Goal: Feedback & Contribution: Submit feedback/report problem

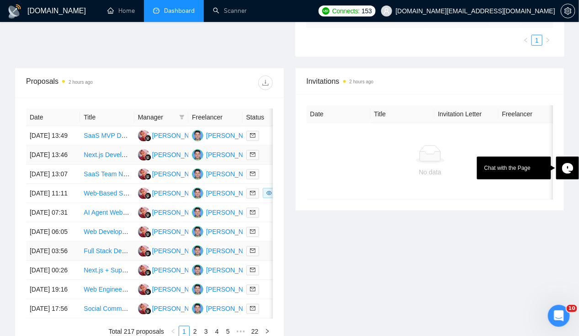
scroll to position [316, 0]
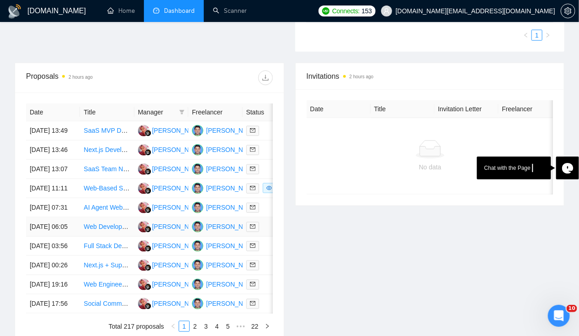
click at [52, 236] on td "[DATE] 06:05" at bounding box center [53, 226] width 54 height 19
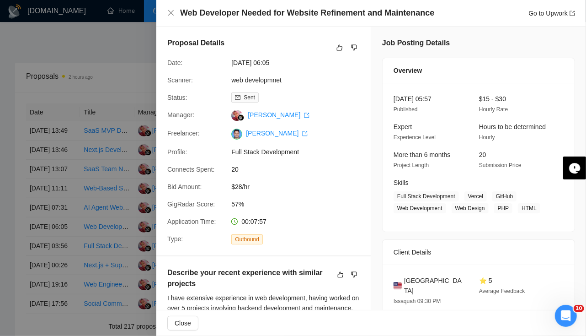
click at [53, 256] on div at bounding box center [293, 168] width 586 height 336
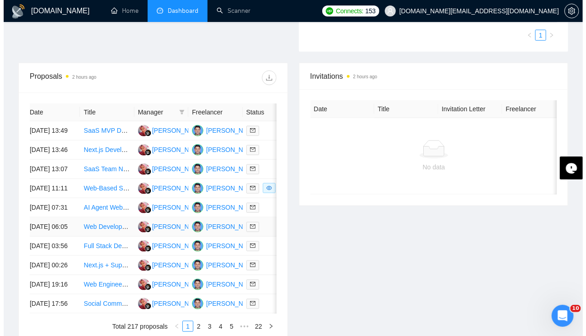
scroll to position [0, 0]
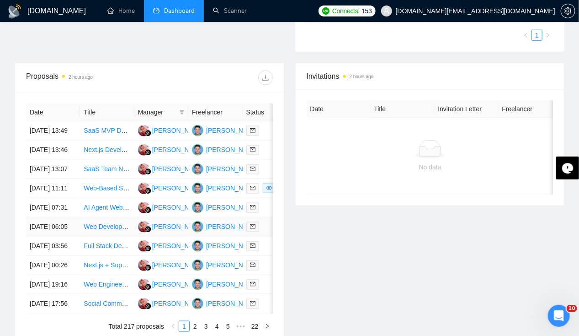
drag, startPoint x: 57, startPoint y: 259, endPoint x: 39, endPoint y: 265, distance: 19.4
click at [39, 236] on td "[DATE] 06:05" at bounding box center [53, 226] width 54 height 19
click at [47, 217] on td "[DATE] 07:31" at bounding box center [53, 207] width 54 height 19
click at [52, 198] on td "[DATE] 11:11" at bounding box center [53, 188] width 54 height 19
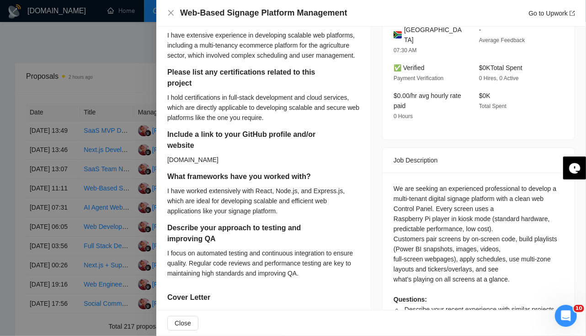
scroll to position [263, 0]
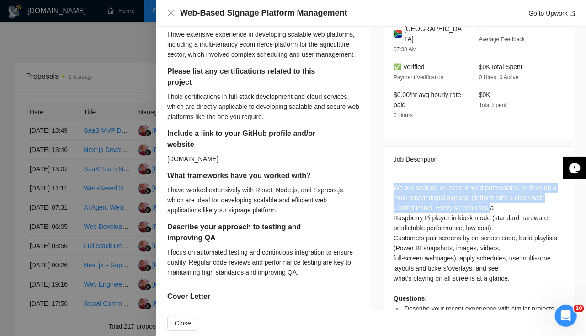
drag, startPoint x: 389, startPoint y: 175, endPoint x: 481, endPoint y: 192, distance: 93.4
click at [481, 192] on div "We are seeking an experienced professional to develop a multi-tenant digital si…" at bounding box center [479, 270] width 192 height 199
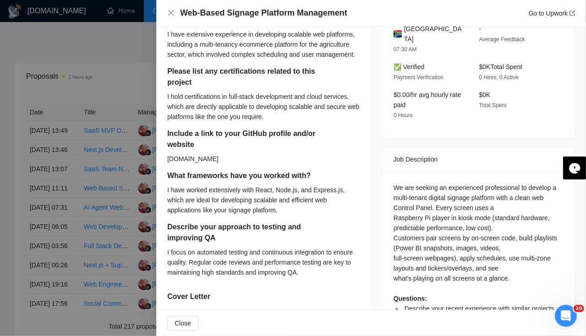
click at [401, 224] on div "We are seeking an experienced professional to develop a multi-tenant digital si…" at bounding box center [479, 267] width 170 height 171
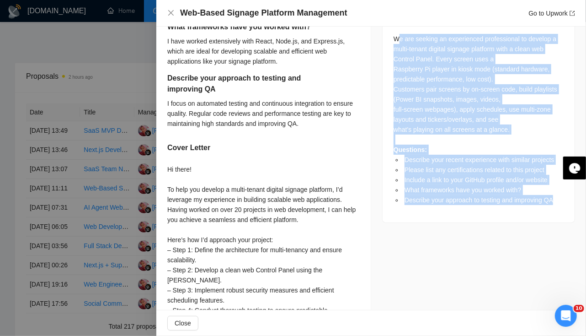
scroll to position [439, 0]
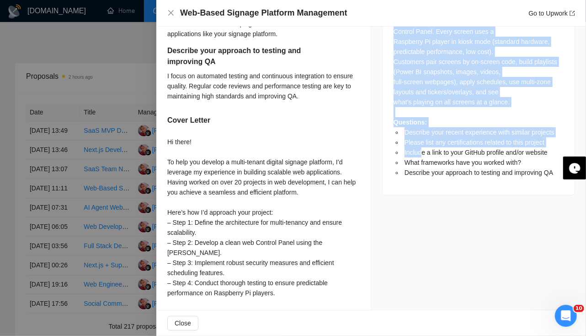
drag, startPoint x: 396, startPoint y: 177, endPoint x: 419, endPoint y: 142, distance: 42.0
click at [419, 142] on div "We are seeking an experienced professional to develop a multi-tenant digital si…" at bounding box center [479, 91] width 170 height 171
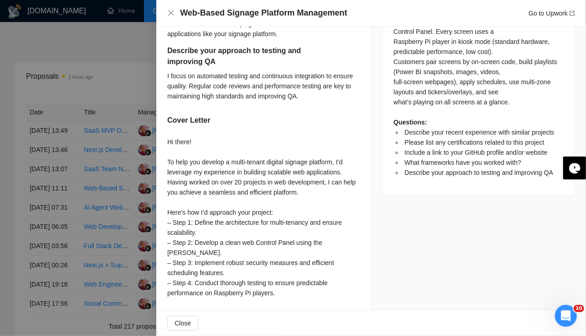
drag, startPoint x: 419, startPoint y: 142, endPoint x: 411, endPoint y: 172, distance: 31.2
click at [411, 172] on div "We are seeking an experienced professional to develop a multi-tenant digital si…" at bounding box center [479, 94] width 192 height 199
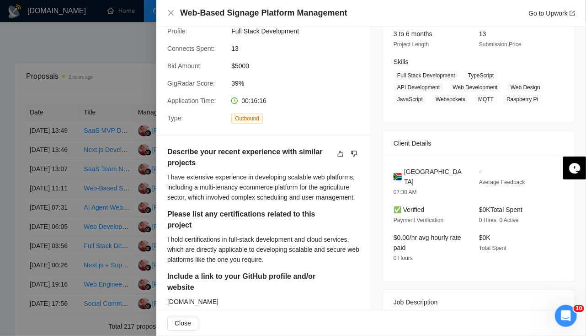
scroll to position [0, 0]
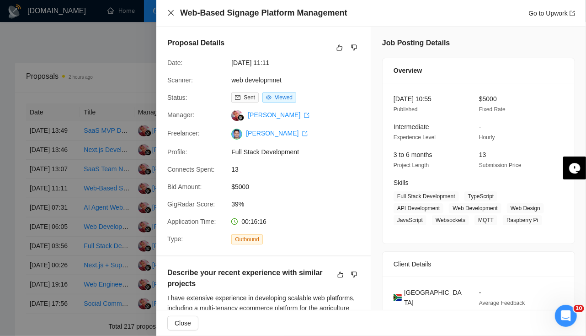
click at [169, 14] on icon "close" at bounding box center [170, 12] width 7 height 7
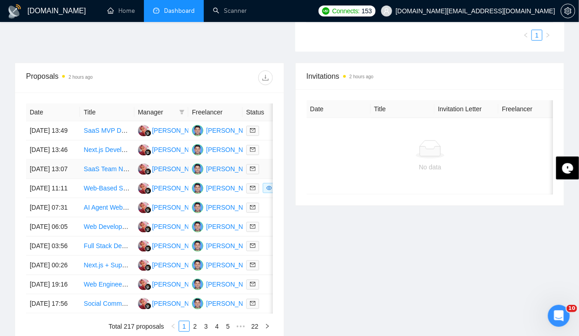
click at [40, 173] on td "[DATE] 13:07" at bounding box center [53, 169] width 54 height 19
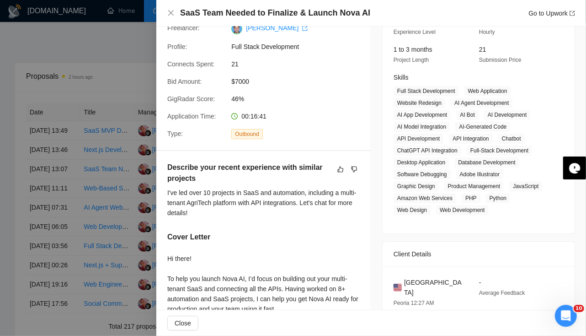
scroll to position [105, 0]
click at [351, 168] on icon "dislike" at bounding box center [354, 169] width 6 height 7
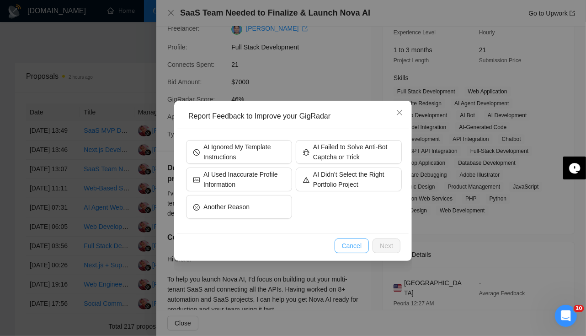
click at [353, 244] on span "Cancel" at bounding box center [352, 245] width 20 height 10
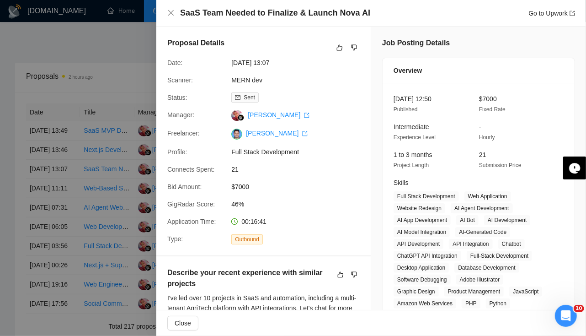
scroll to position [0, 0]
click at [351, 46] on icon "dislike" at bounding box center [354, 46] width 6 height 7
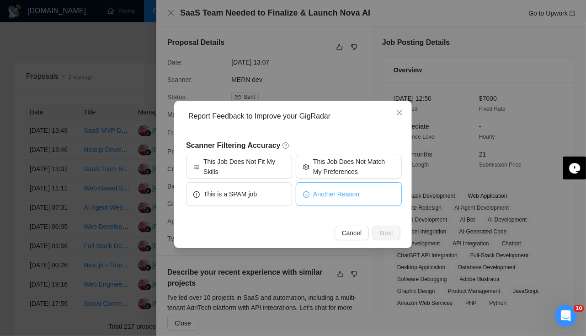
click at [337, 190] on span "Another Reason" at bounding box center [336, 194] width 46 height 10
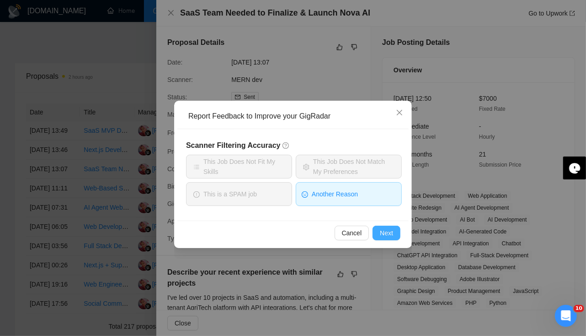
click at [390, 232] on span "Next" at bounding box center [386, 233] width 13 height 10
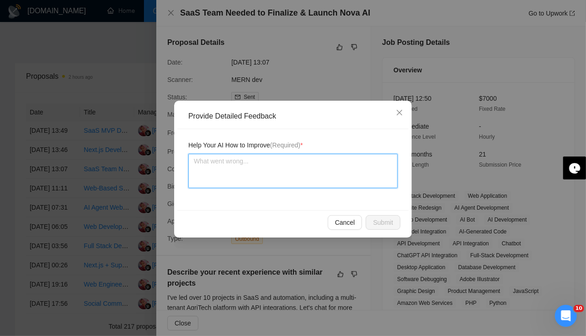
click at [261, 170] on textarea at bounding box center [292, 171] width 209 height 34
type textarea "Y"
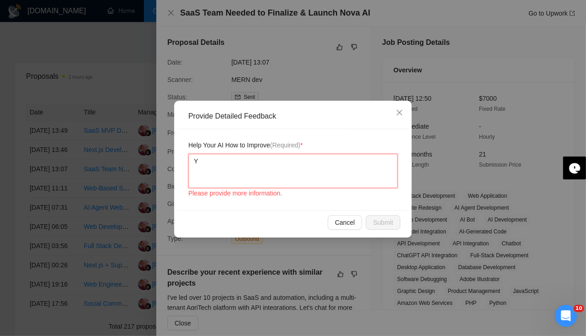
type textarea "Yo"
type textarea "You"
type textarea "You m"
type textarea "You mis"
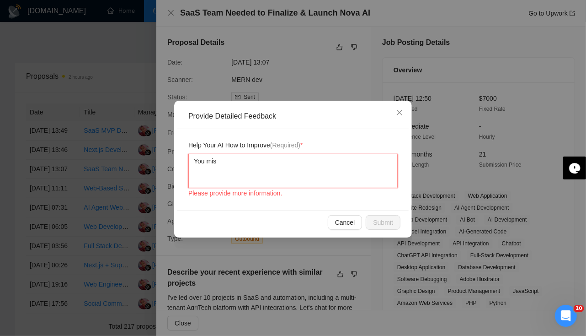
type textarea "You miss"
type textarea "You misse"
type textarea "You missed"
type textarea "You missed an"
type textarea "You missed ans"
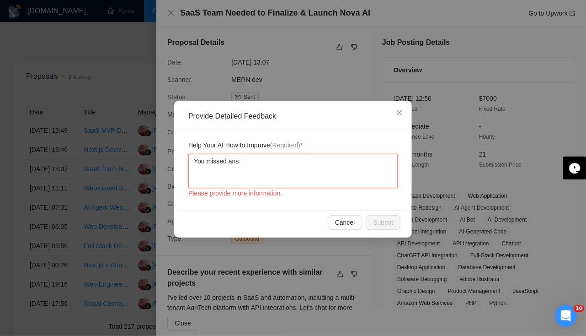
type textarea "You missed answ"
type textarea "You missed answe"
type textarea "You missed answer"
type textarea "You missed answeri"
type textarea "You missed answerin"
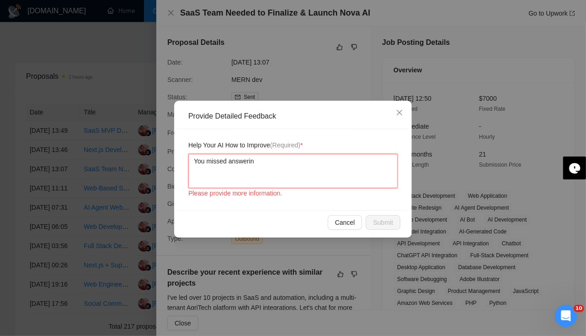
type textarea "You missed answering"
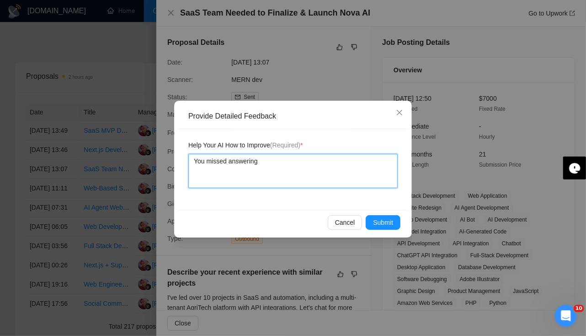
type textarea "You missed answering w"
type textarea "You missed answering"
type textarea "You missed answering qu"
type textarea "You missed answering que"
type textarea "You missed answering ques"
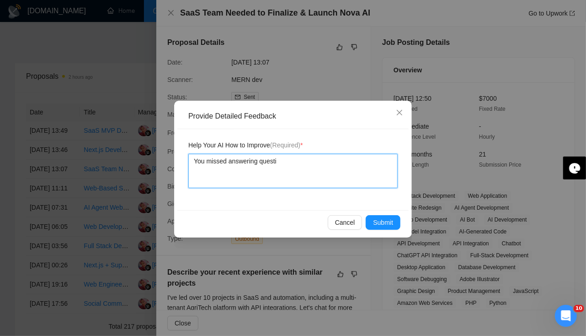
type textarea "You missed answering questio"
type textarea "You missed answering question"
type textarea "You missed answering question a"
type textarea "You missed answering question as"
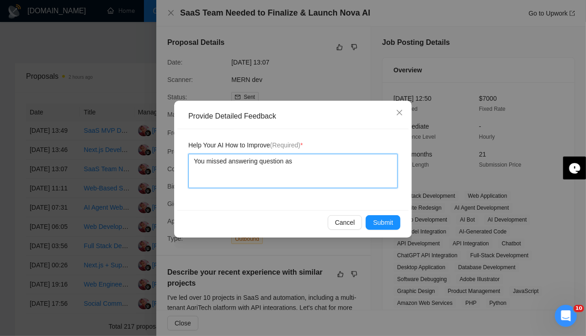
type textarea "You missed answering question ask"
type textarea "You missed answering question aske"
type textarea "You missed answering question asked"
type textarea "You missed answering question askedi"
type textarea "You missed answering question askedin"
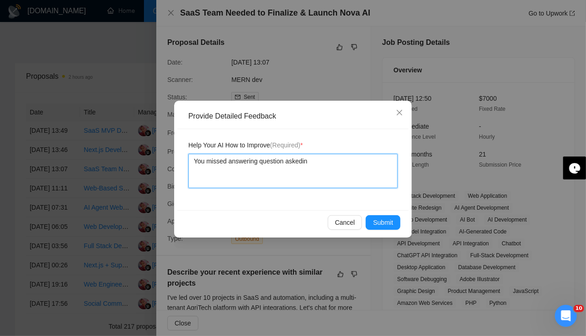
type textarea "You missed answering question askedin"
type textarea "You missed answering question askedi"
type textarea "You missed answering question asked"
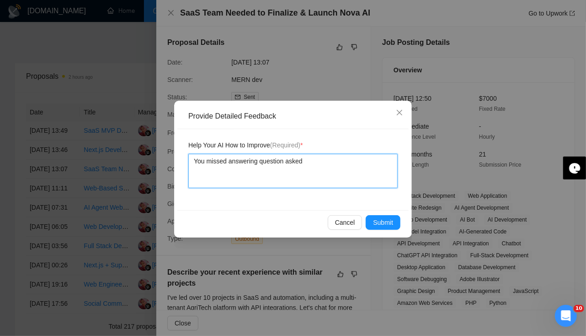
type textarea "You missed answering question asked i"
type textarea "You missed answering question asked in"
type textarea "You missed answering question asked in j"
type textarea "You missed answering question asked in jo"
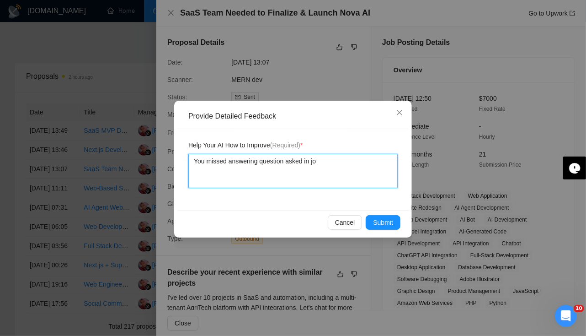
type textarea "You missed answering question asked in job"
type textarea "You missed answering question asked in job d"
type textarea "You missed answering question asked in job de"
type textarea "You missed answering question asked in job des"
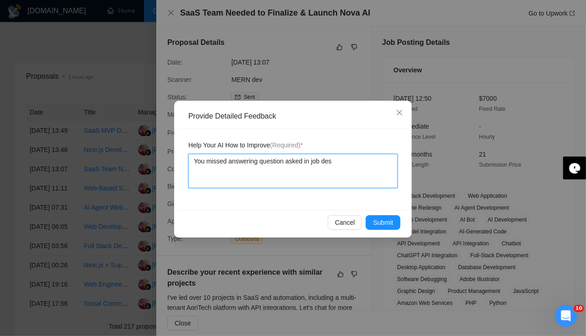
type textarea "You missed answering question asked in job desc"
type textarea "You missed answering question asked in job descri"
type textarea "You missed answering question asked in job descrip"
type textarea "You missed answering question asked in job descript"
type textarea "You missed answering question asked in job descripti"
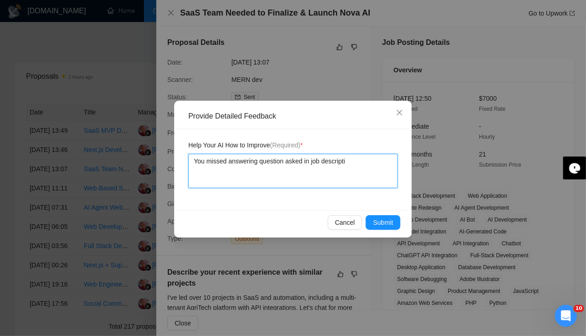
type textarea "You missed answering question asked in job descriptio"
type textarea "You missed answering question asked in job description"
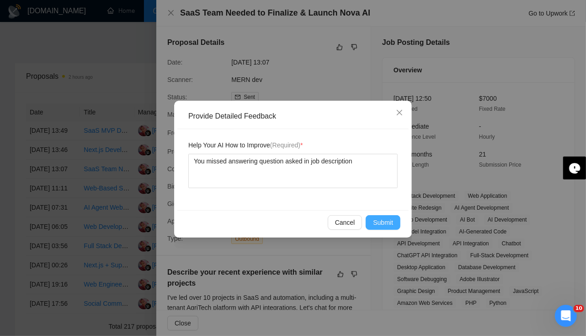
click at [393, 220] on button "Submit" at bounding box center [383, 222] width 35 height 15
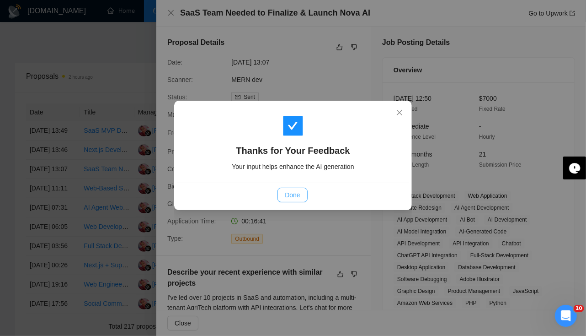
click at [284, 188] on button "Done" at bounding box center [292, 194] width 30 height 15
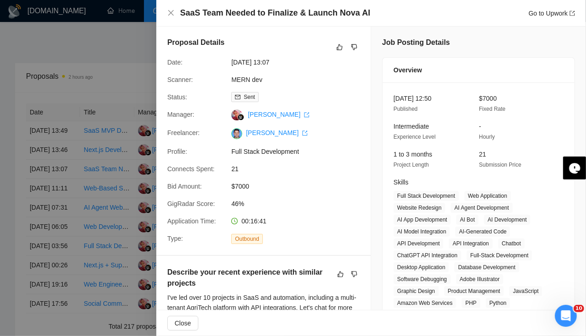
click at [54, 145] on div at bounding box center [293, 168] width 586 height 336
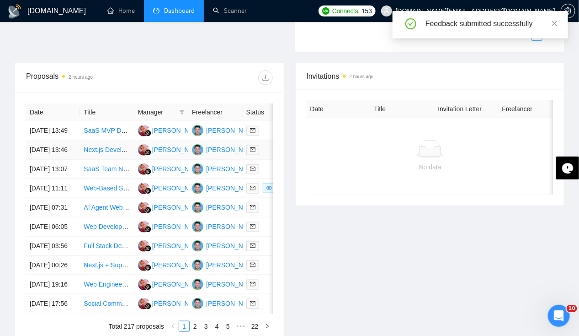
click at [54, 145] on td "[DATE] 13:46" at bounding box center [53, 149] width 54 height 19
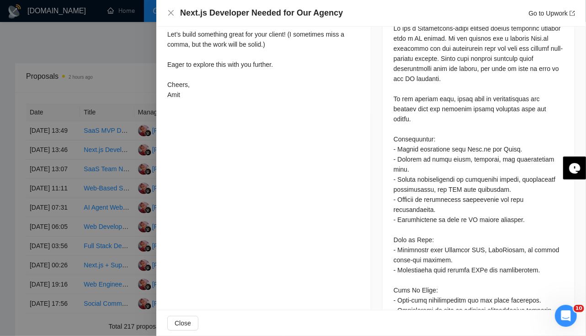
scroll to position [0, 0]
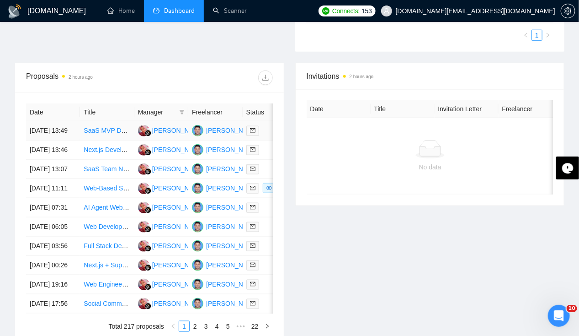
click at [44, 126] on td "[DATE] 13:49" at bounding box center [53, 130] width 54 height 19
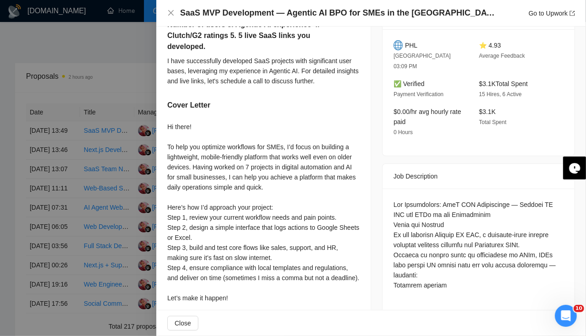
scroll to position [266, 0]
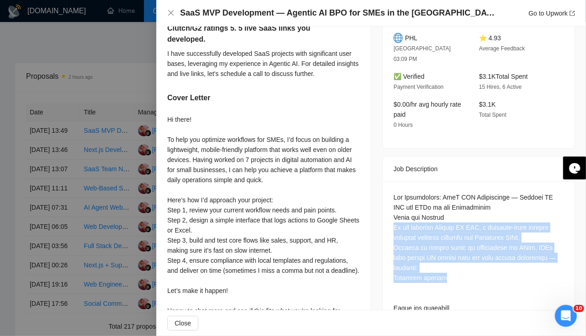
drag, startPoint x: 387, startPoint y: 216, endPoint x: 445, endPoint y: 263, distance: 75.1
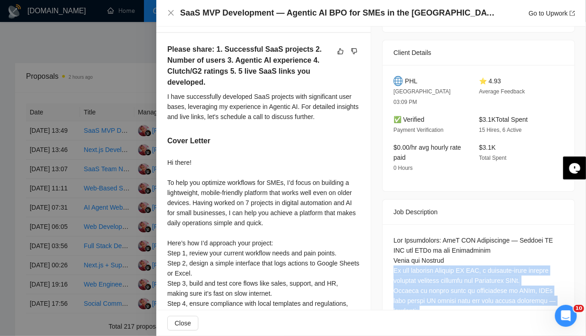
scroll to position [141, 0]
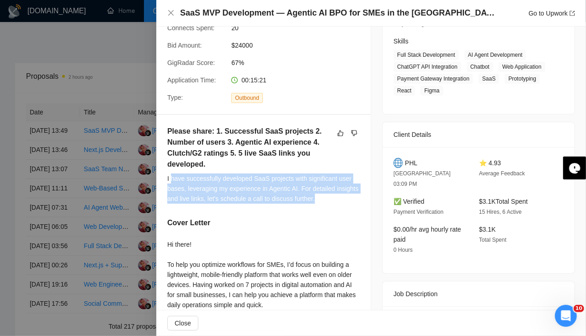
drag, startPoint x: 171, startPoint y: 176, endPoint x: 318, endPoint y: 195, distance: 148.8
click at [318, 195] on div "I have successfully developed SaaS projects with significant user bases, levera…" at bounding box center [263, 188] width 192 height 30
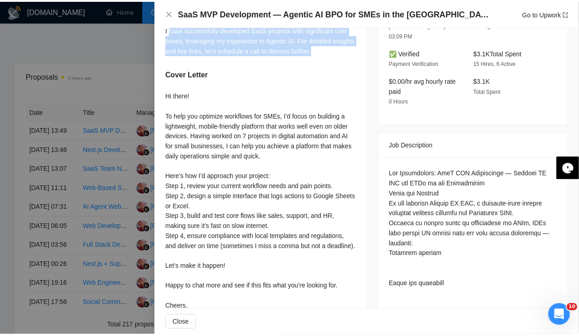
scroll to position [0, 0]
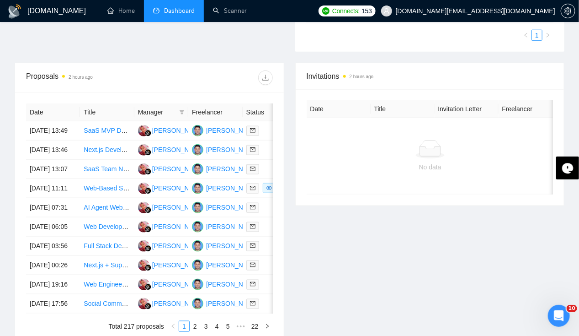
click at [407, 258] on div "Invitations 2 hours ago Date Title Invitation Letter Freelancer Status No data" at bounding box center [430, 203] width 281 height 280
click at [66, 198] on td "[DATE] 11:11" at bounding box center [53, 188] width 54 height 19
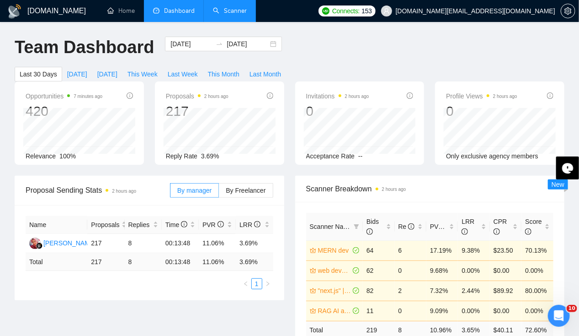
click at [234, 11] on link "Scanner" at bounding box center [230, 11] width 34 height 8
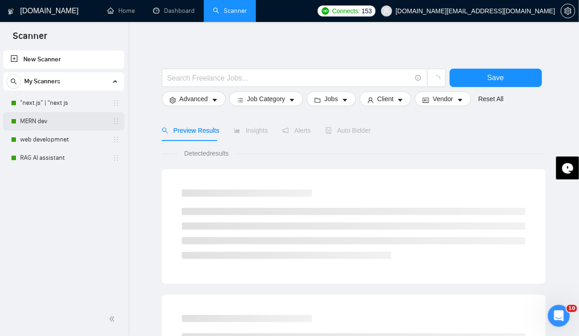
click at [36, 126] on link "MERN dev" at bounding box center [63, 121] width 87 height 18
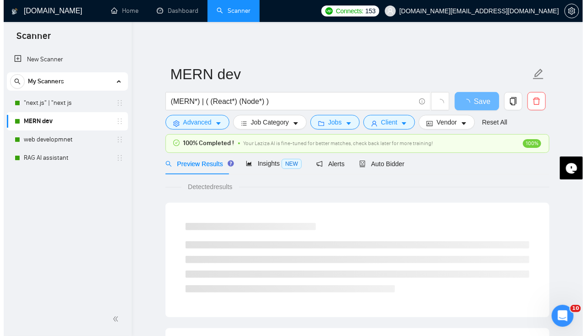
scroll to position [35, 0]
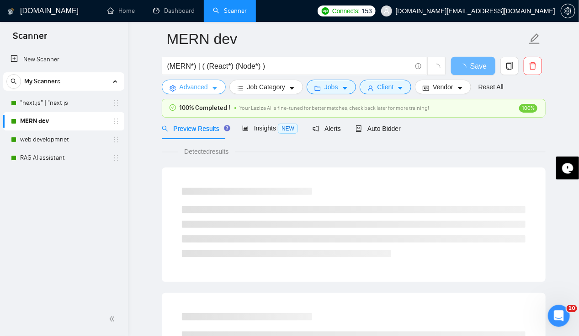
click at [206, 89] on span "Advanced" at bounding box center [194, 87] width 28 height 10
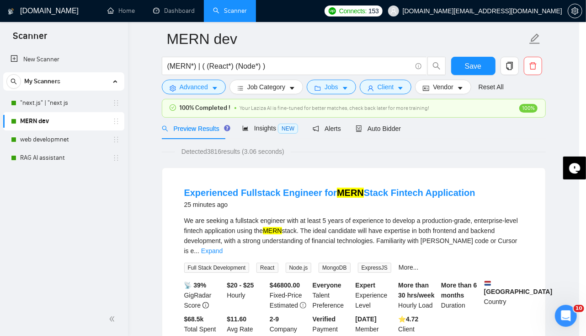
scroll to position [0, 0]
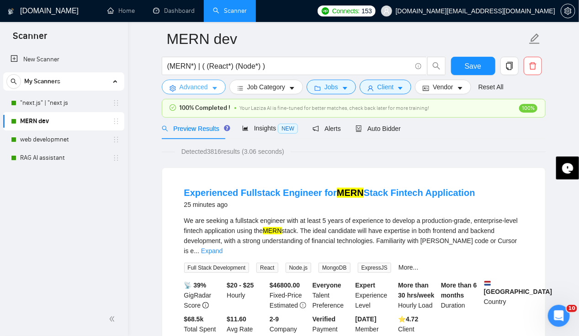
click at [204, 85] on span "Advanced" at bounding box center [194, 87] width 28 height 10
click at [290, 93] on button "Job Category" at bounding box center [266, 87] width 74 height 15
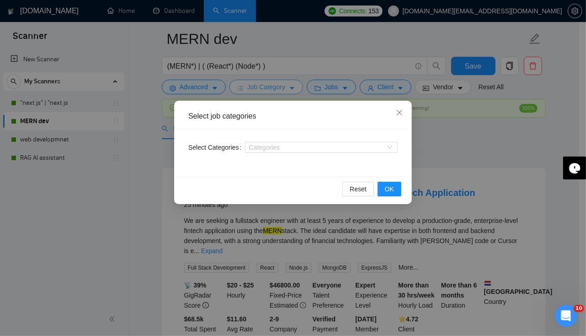
click at [290, 93] on div "Select job categories Select Categories Categories Reset OK" at bounding box center [293, 168] width 586 height 336
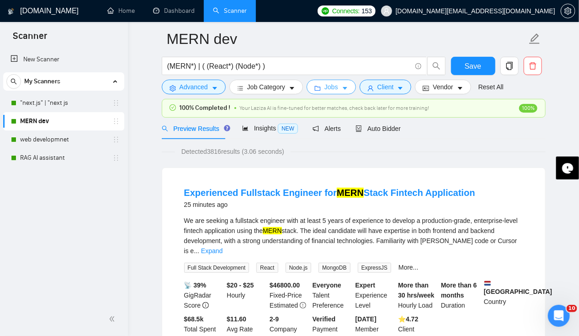
click at [343, 90] on icon "caret-down" at bounding box center [345, 88] width 6 height 6
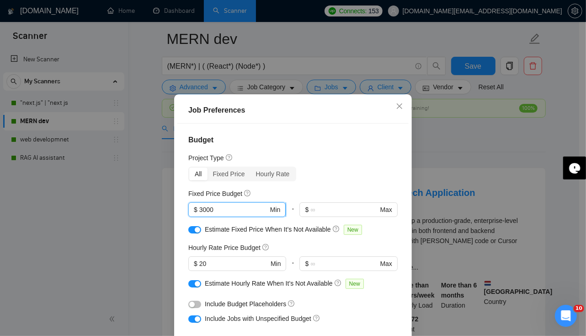
click at [199, 210] on input "3000" at bounding box center [233, 209] width 69 height 10
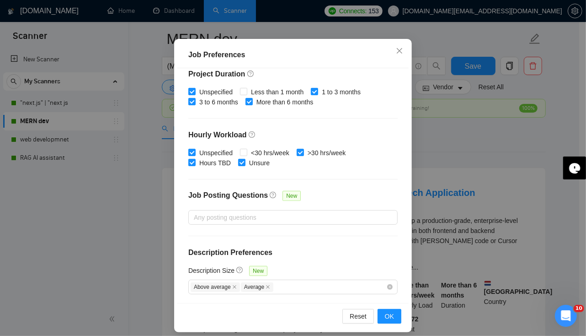
scroll to position [62, 0]
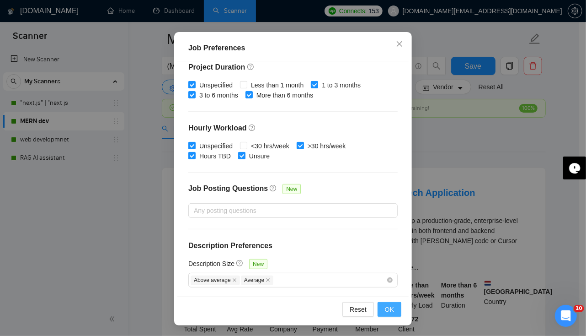
type input "5000"
click at [385, 310] on span "OK" at bounding box center [389, 309] width 9 height 10
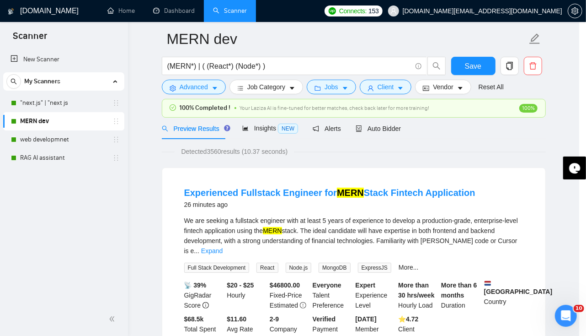
scroll to position [23, 0]
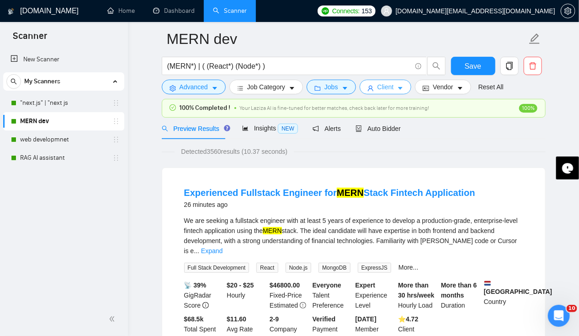
click at [397, 86] on icon "caret-down" at bounding box center [400, 88] width 6 height 6
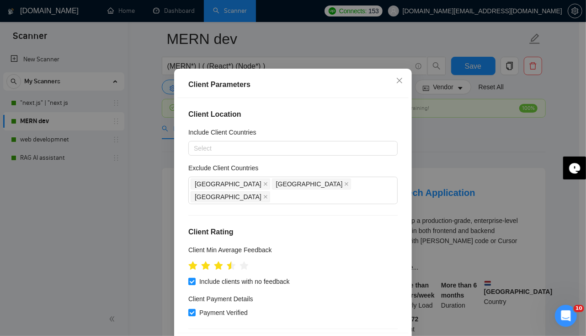
scroll to position [0, 0]
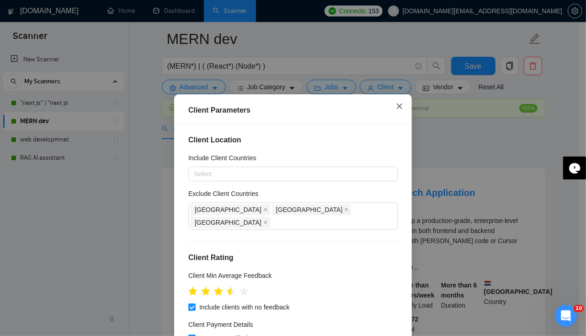
click at [396, 107] on icon "close" at bounding box center [399, 105] width 7 height 7
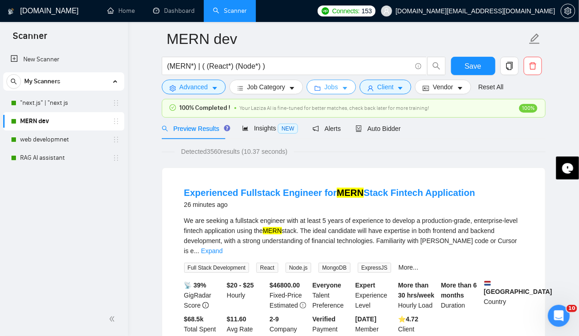
click at [336, 89] on button "Jobs" at bounding box center [331, 87] width 49 height 15
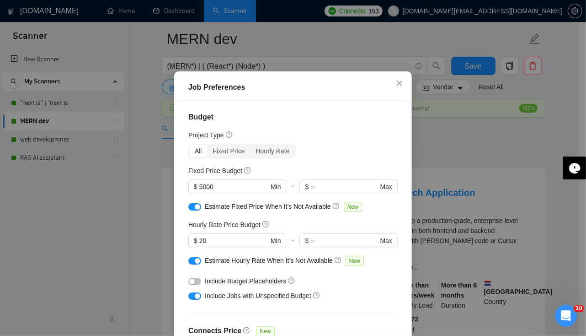
click at [427, 139] on div "Job Preferences Budget Project Type All Fixed Price Hourly Rate Fixed Price Bud…" at bounding box center [293, 168] width 586 height 336
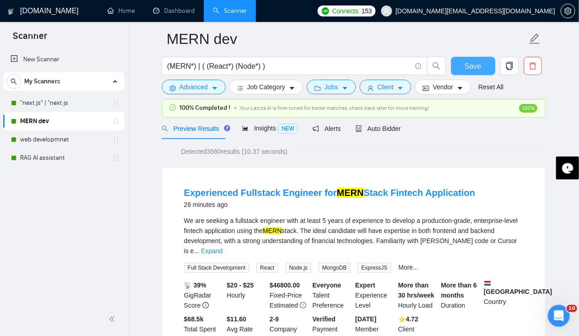
click at [476, 61] on span "Save" at bounding box center [473, 65] width 16 height 11
click at [38, 138] on link "web developmnet" at bounding box center [63, 139] width 87 height 18
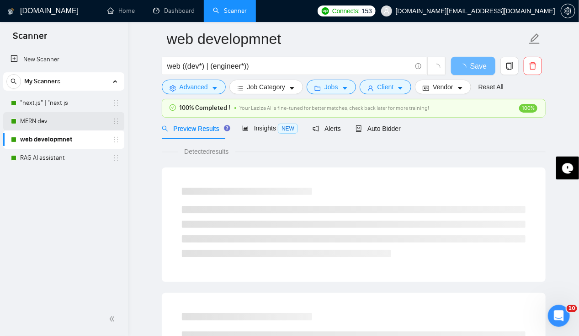
click at [35, 122] on link "MERN dev" at bounding box center [63, 121] width 87 height 18
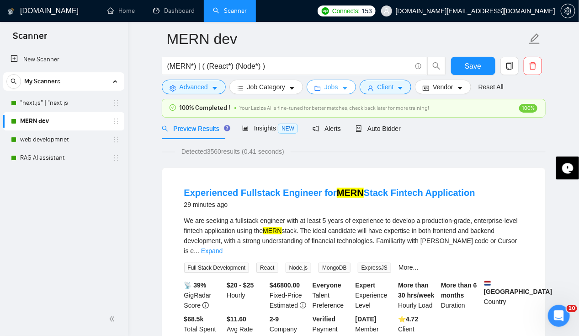
click at [345, 84] on button "Jobs" at bounding box center [331, 87] width 49 height 15
click at [171, 12] on link "Dashboard" at bounding box center [174, 11] width 42 height 8
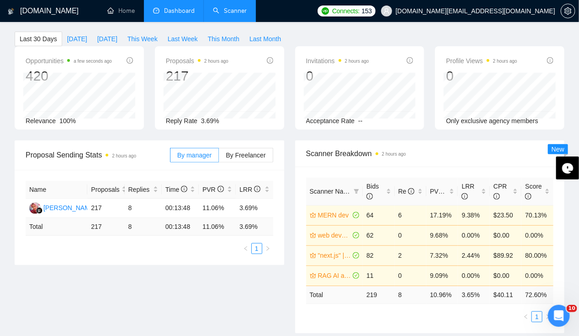
type input "[DATE]"
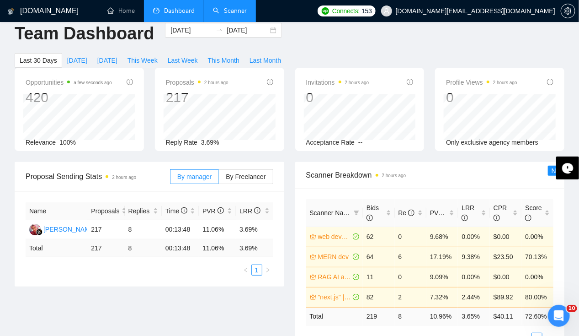
scroll to position [9, 0]
